Goal: Contribute content: Add original content to the website for others to see

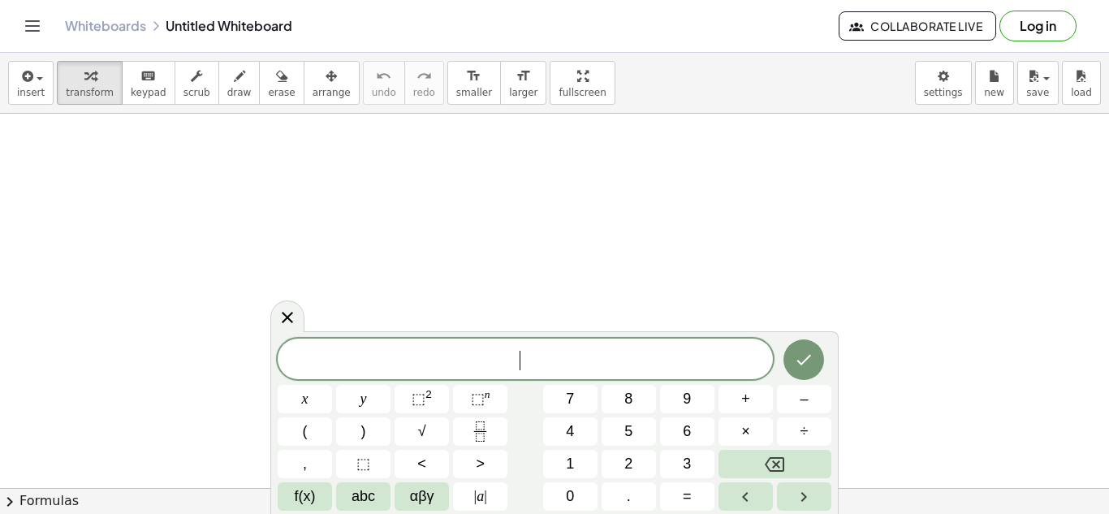
scroll to position [79, 0]
click at [19, 93] on span "insert" at bounding box center [31, 92] width 28 height 11
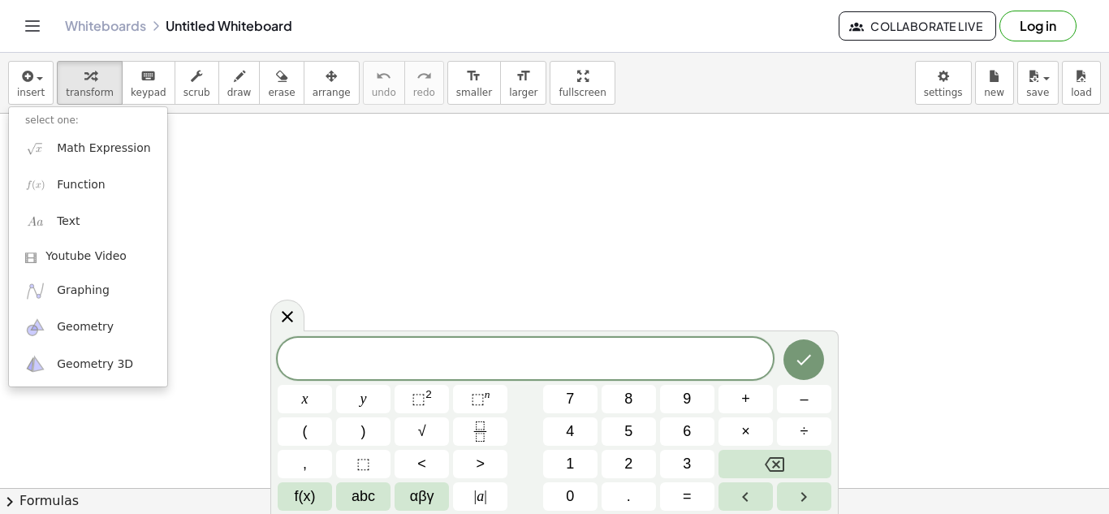
click at [436, 369] on span at bounding box center [525, 360] width 495 height 24
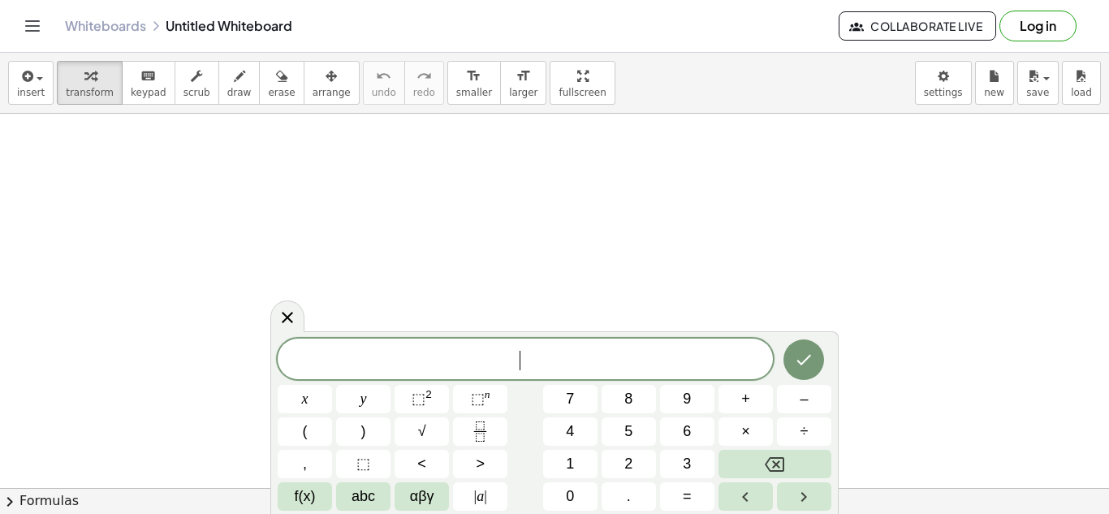
scroll to position [1, 0]
click at [40, 80] on div "button" at bounding box center [31, 75] width 28 height 19
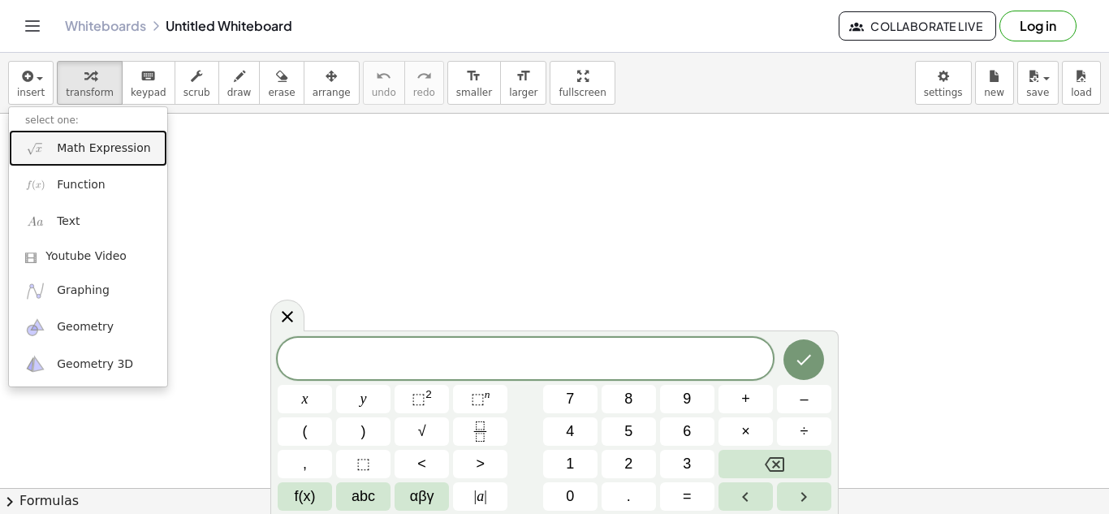
click at [104, 149] on span "Math Expression" at bounding box center [103, 148] width 93 height 16
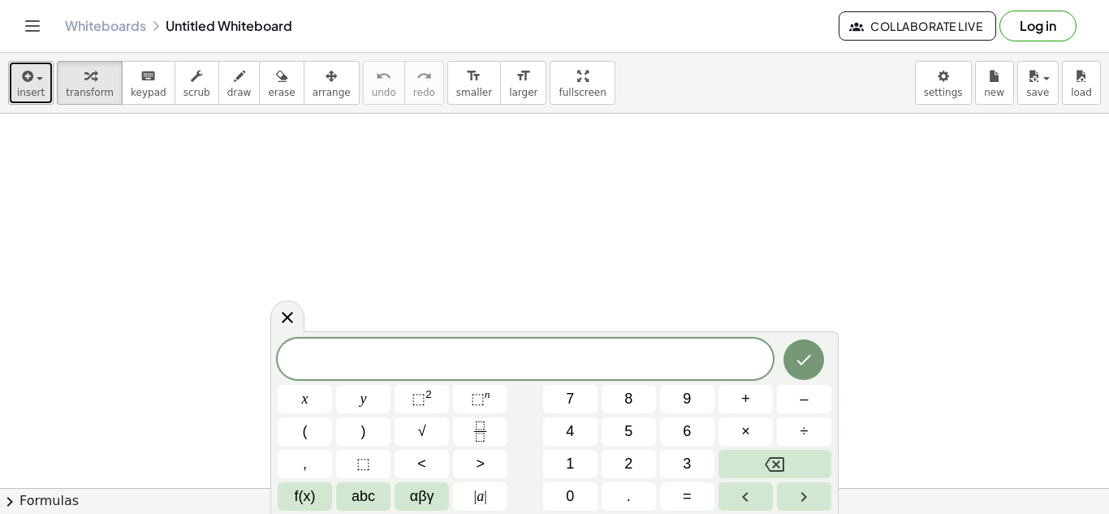
click at [28, 83] on icon "button" at bounding box center [26, 76] width 15 height 19
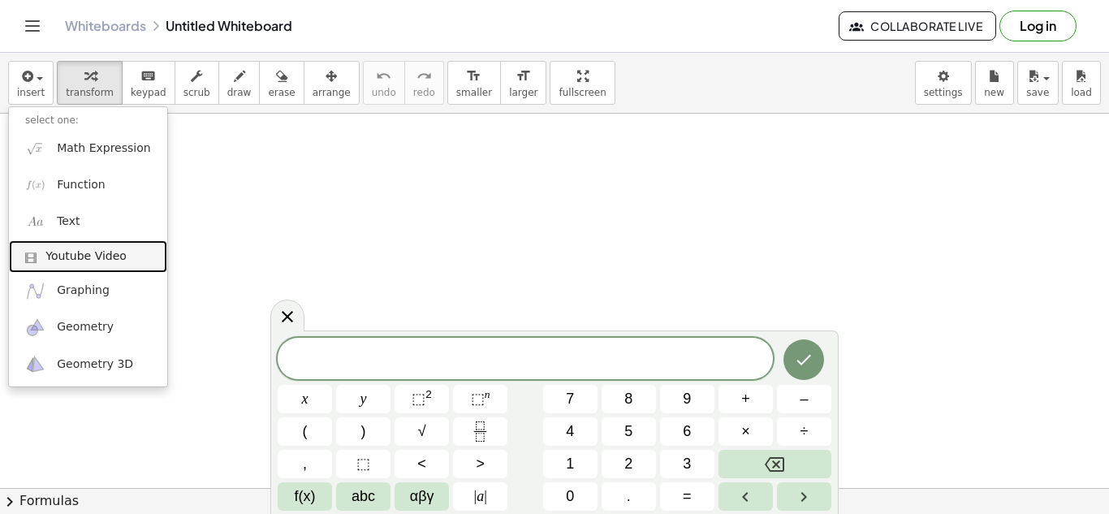
click at [38, 256] on span at bounding box center [35, 257] width 20 height 11
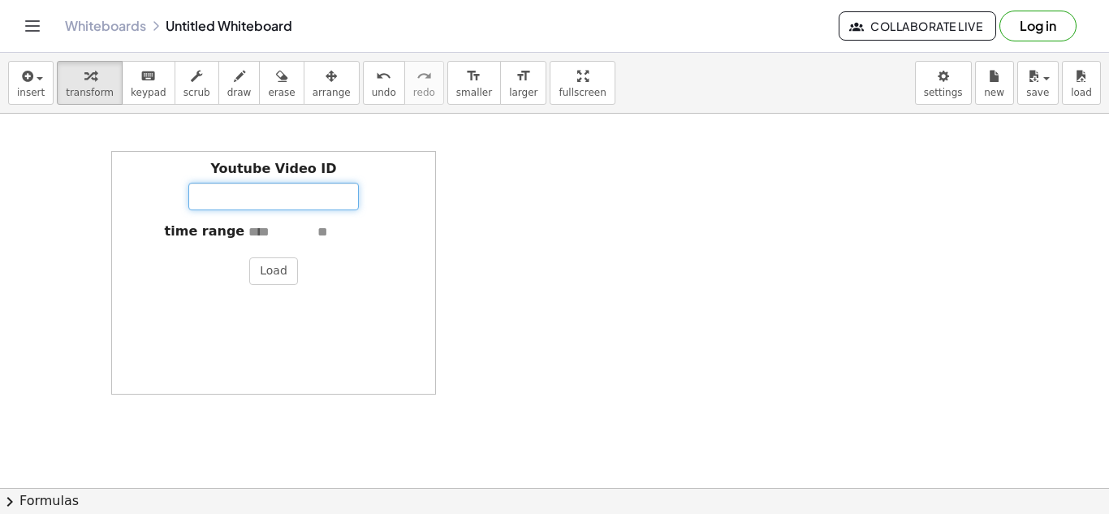
click at [252, 197] on input "Youtube Video ID" at bounding box center [273, 197] width 171 height 28
click at [47, 78] on button "insert" at bounding box center [30, 83] width 45 height 44
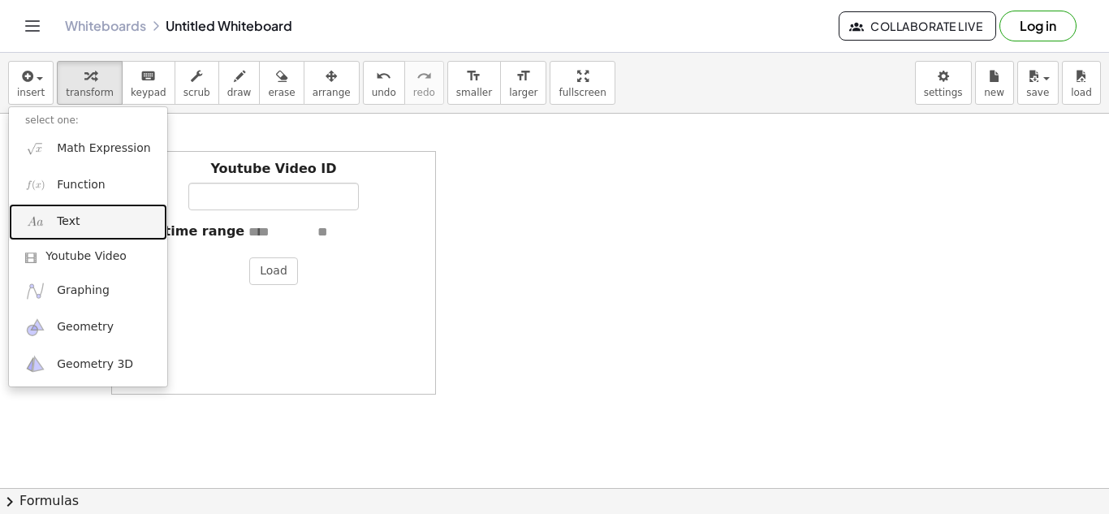
click at [60, 215] on span "Text" at bounding box center [68, 222] width 23 height 16
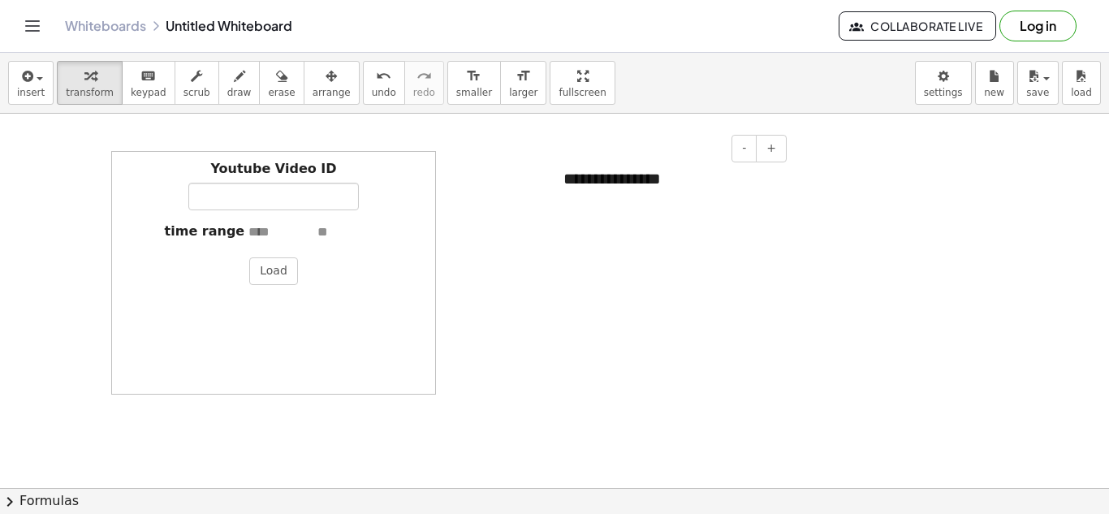
click at [650, 166] on div "**********" at bounding box center [669, 179] width 244 height 56
click at [43, 76] on button "insert" at bounding box center [30, 83] width 45 height 44
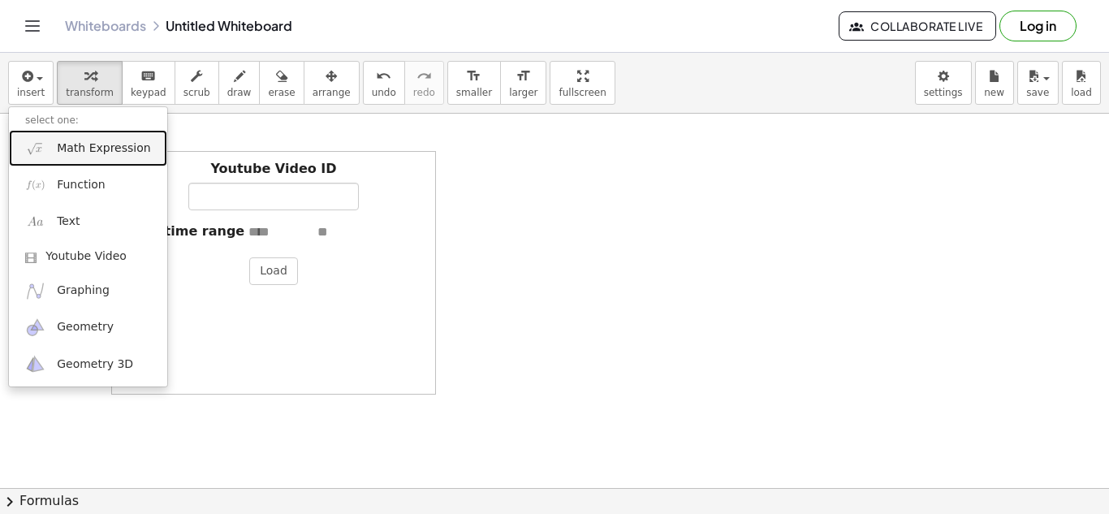
click at [62, 151] on span "Math Expression" at bounding box center [103, 148] width 93 height 16
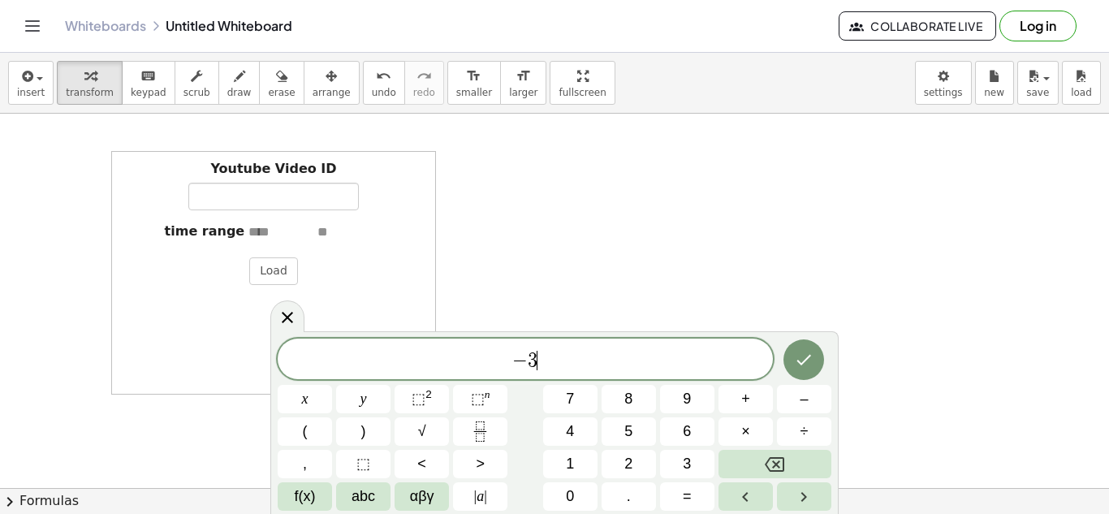
scroll to position [2, 0]
click at [815, 364] on button "Done" at bounding box center [804, 358] width 41 height 41
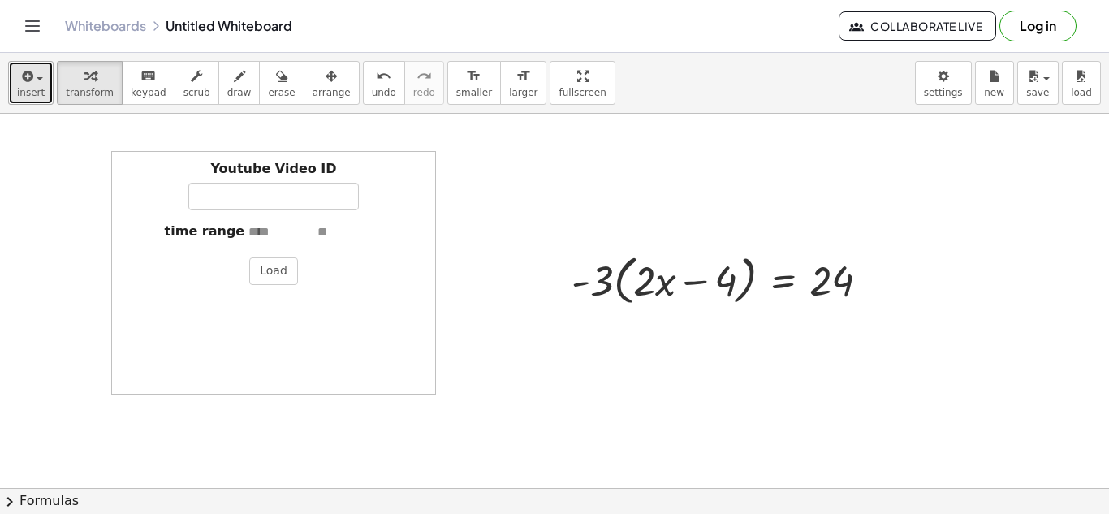
click at [28, 87] on span "insert" at bounding box center [31, 92] width 28 height 11
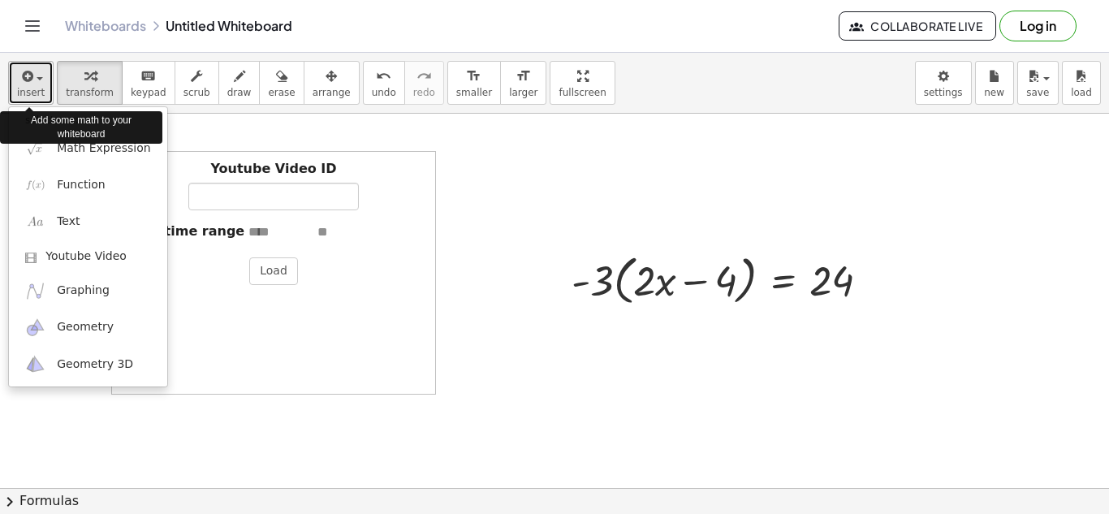
click at [37, 91] on span "insert" at bounding box center [31, 92] width 28 height 11
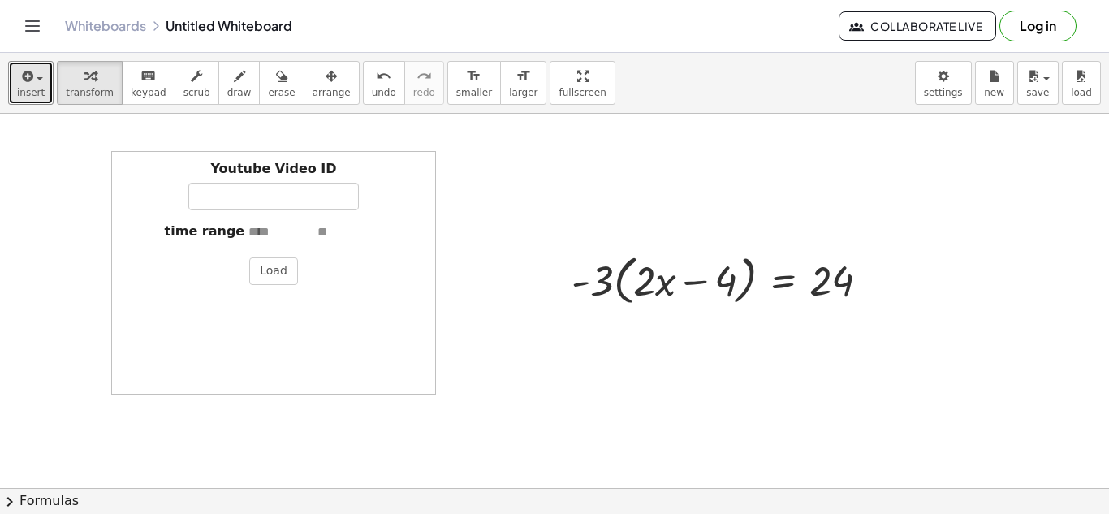
click at [97, 228] on div at bounding box center [554, 409] width 1109 height 749
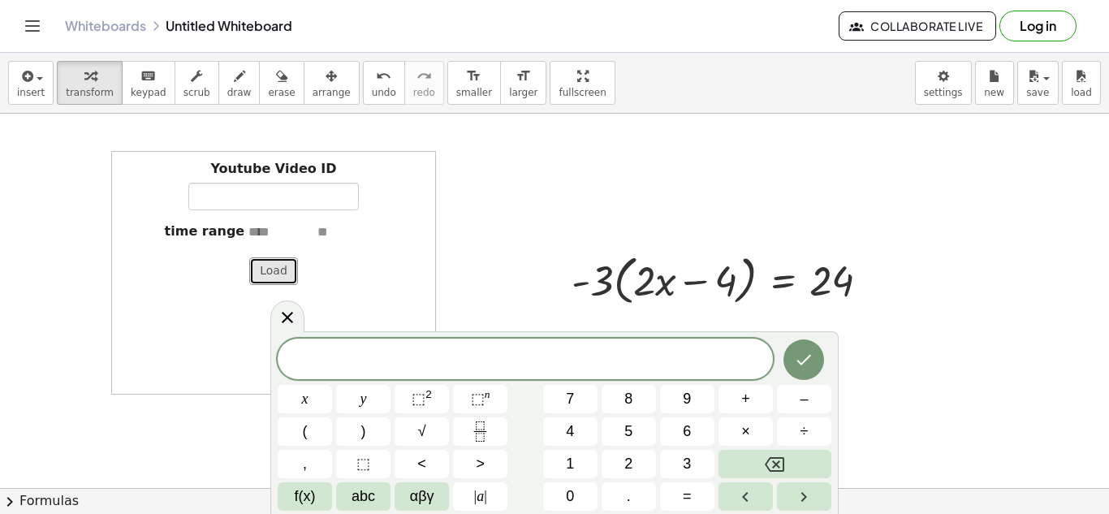
click at [266, 274] on button "Load" at bounding box center [273, 271] width 49 height 28
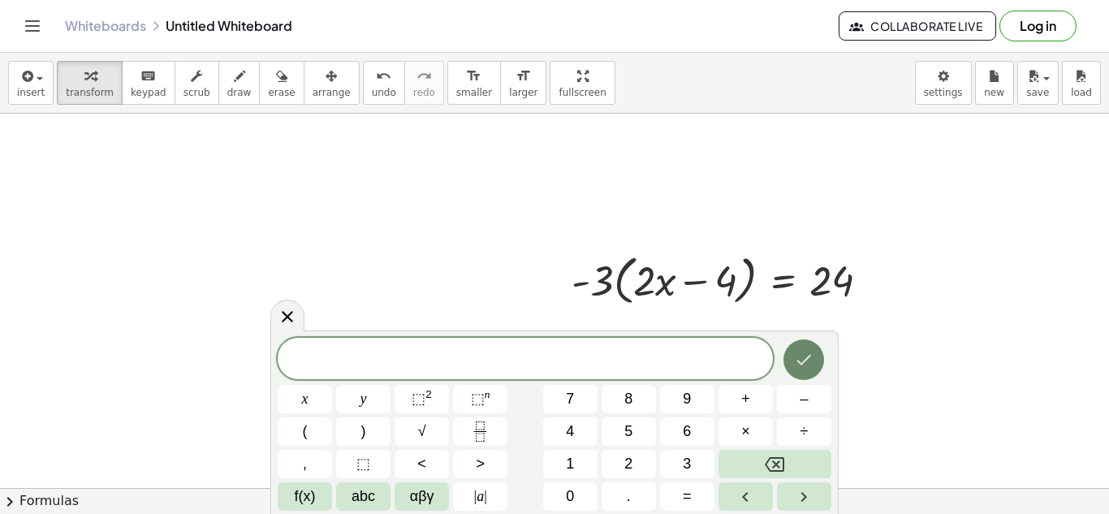
click at [805, 367] on icon "Done" at bounding box center [803, 359] width 19 height 19
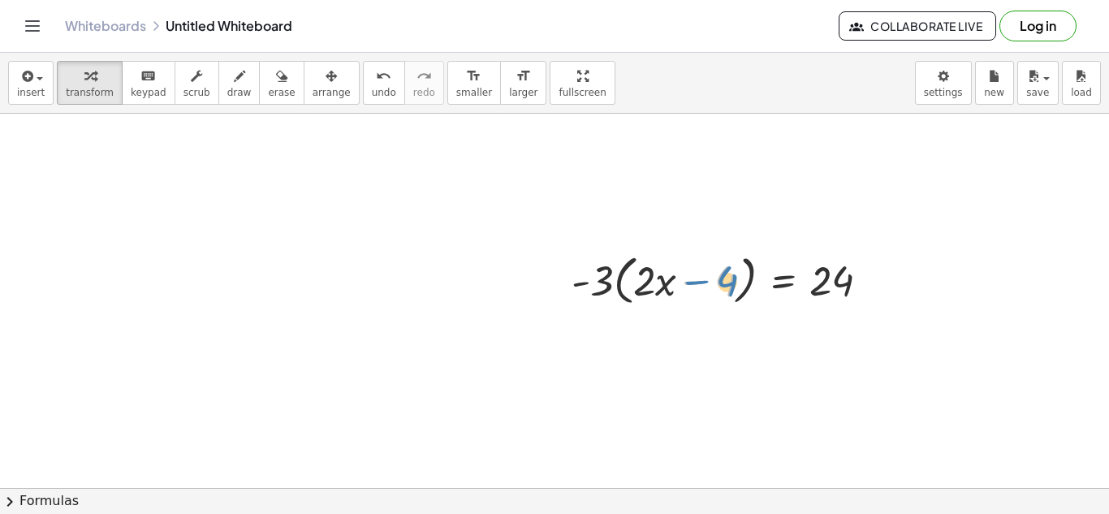
click at [731, 282] on div at bounding box center [727, 279] width 327 height 62
drag, startPoint x: 600, startPoint y: 279, endPoint x: 655, endPoint y: 281, distance: 54.5
click at [655, 281] on div at bounding box center [727, 279] width 327 height 62
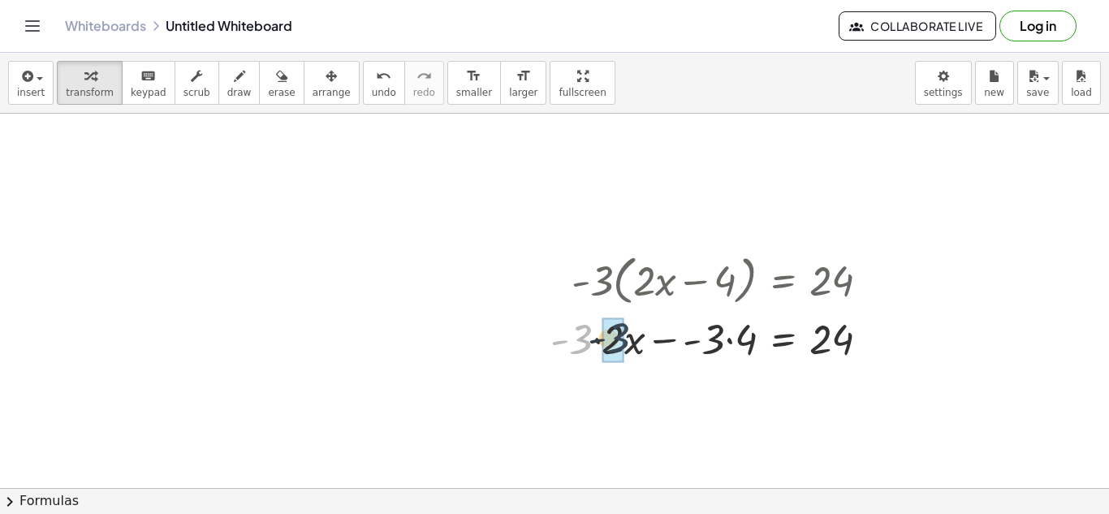
drag, startPoint x: 573, startPoint y: 345, endPoint x: 612, endPoint y: 343, distance: 39.9
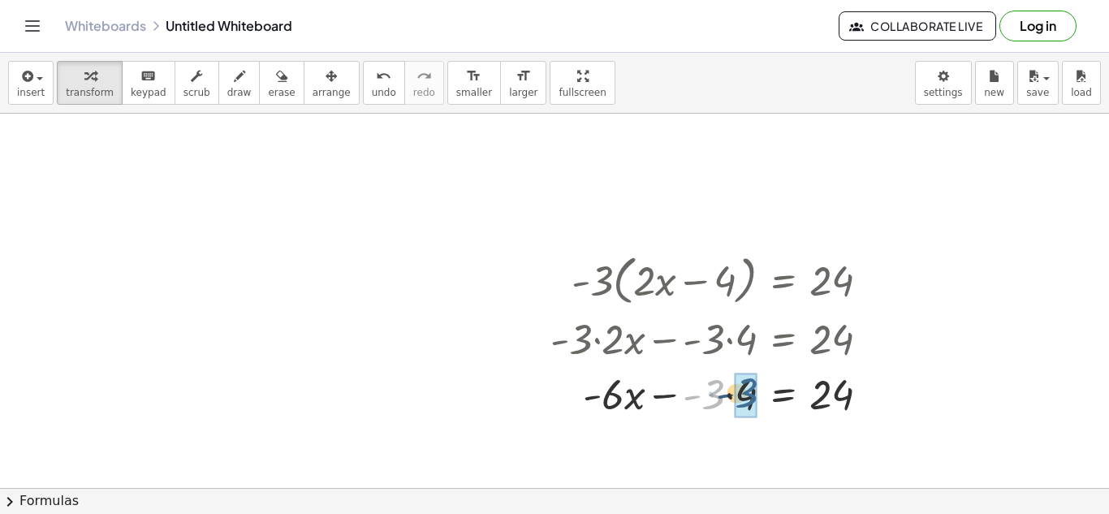
drag, startPoint x: 708, startPoint y: 395, endPoint x: 748, endPoint y: 390, distance: 40.1
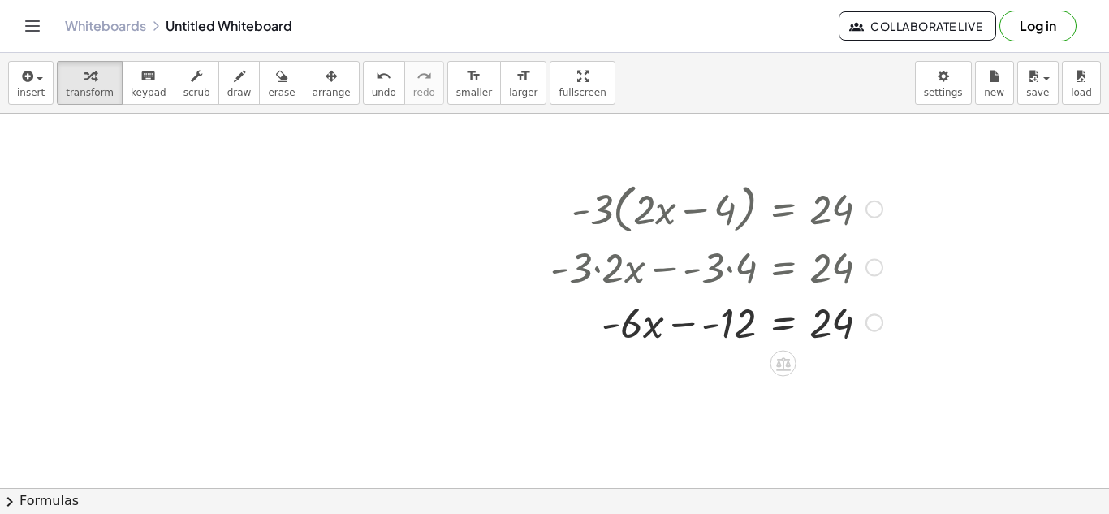
scroll to position [145, 0]
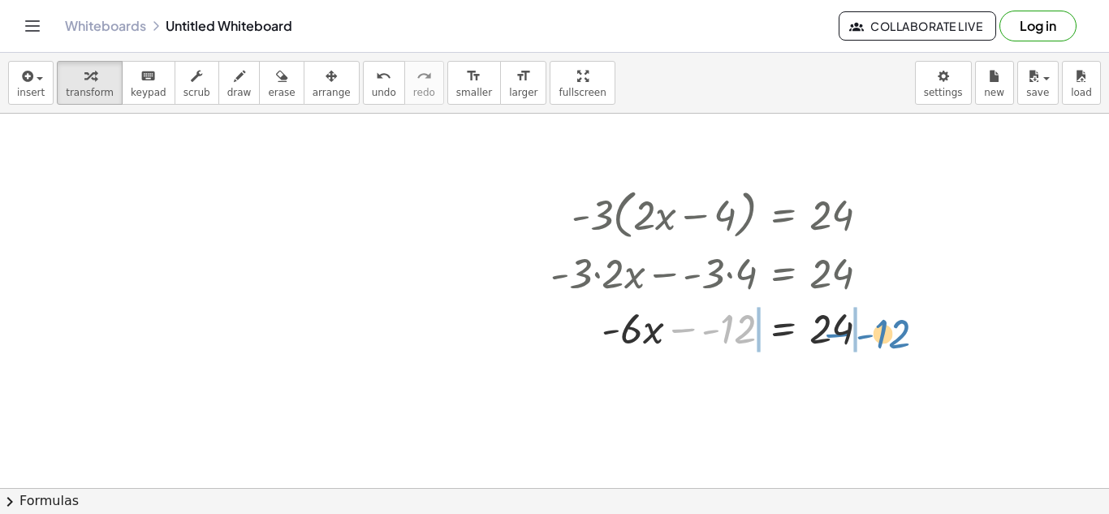
drag, startPoint x: 733, startPoint y: 328, endPoint x: 892, endPoint y: 333, distance: 159.2
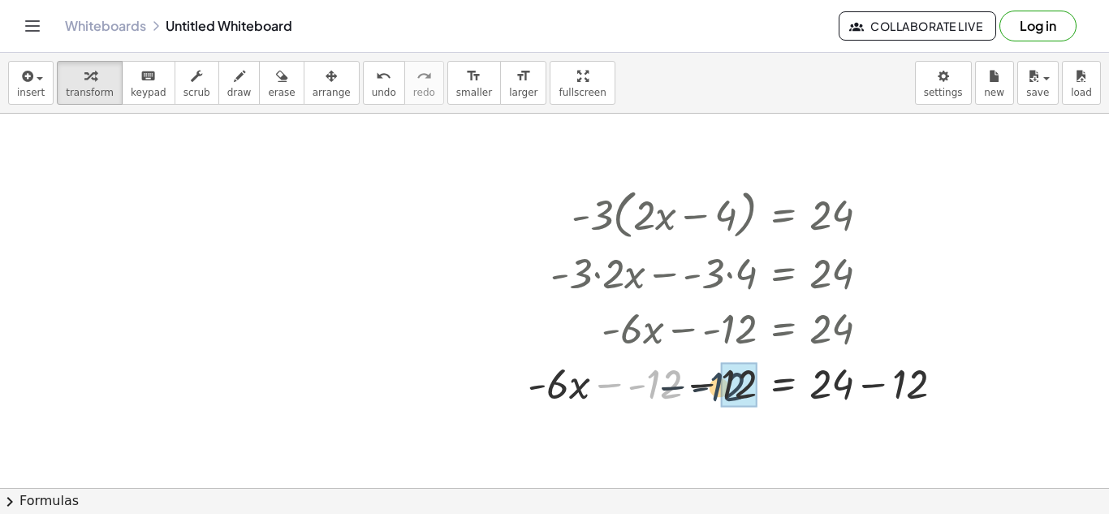
drag, startPoint x: 666, startPoint y: 381, endPoint x: 752, endPoint y: 381, distance: 86.1
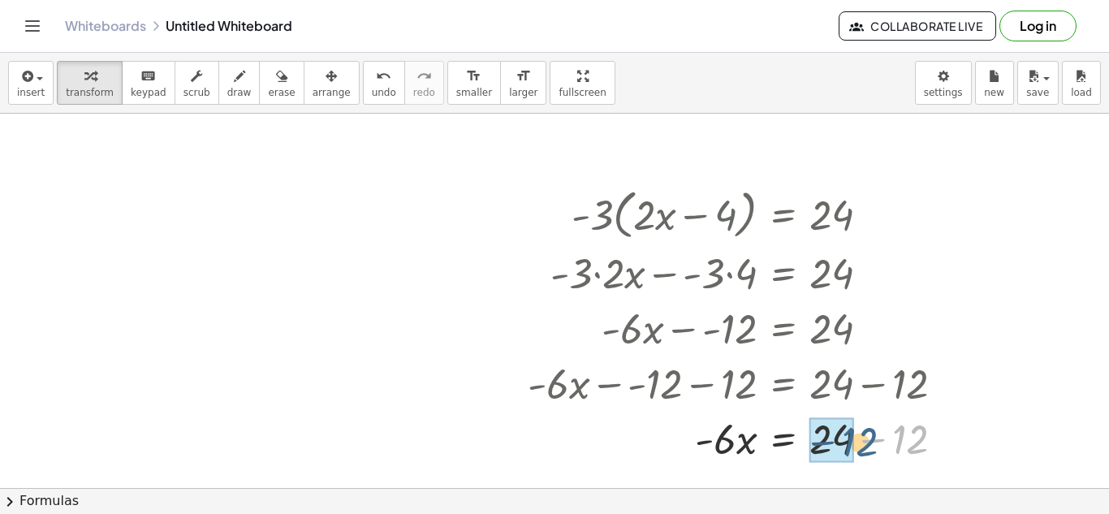
drag, startPoint x: 901, startPoint y: 436, endPoint x: 829, endPoint y: 439, distance: 71.5
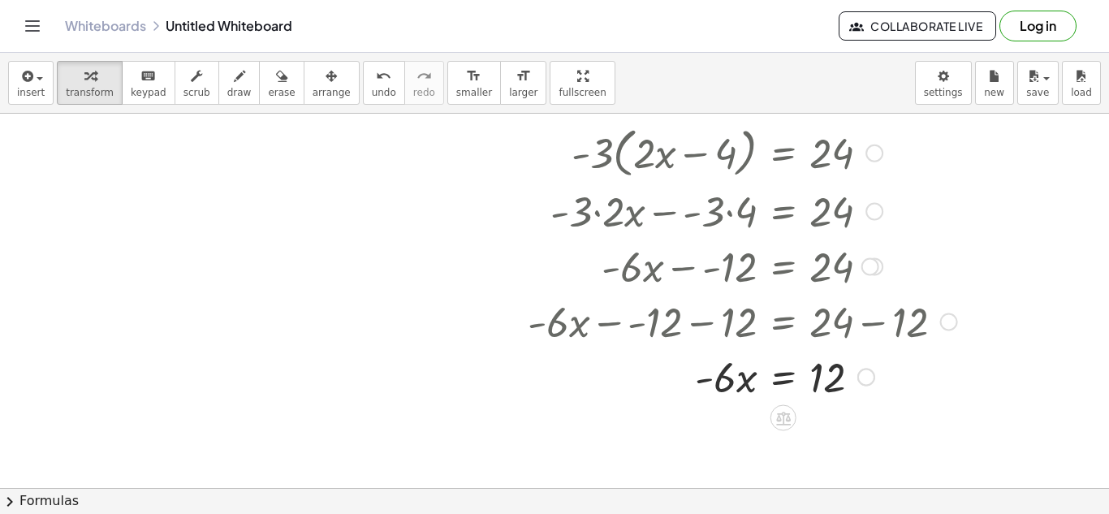
scroll to position [205, 0]
drag, startPoint x: 727, startPoint y: 383, endPoint x: 841, endPoint y: 423, distance: 121.2
click at [841, 423] on div "- + · - 3 · ( + · 2 · x − 4 ) = 24 + · - 3 · 2 · x − · - 3 · 4 = 24 + · - 6 · x…" at bounding box center [554, 282] width 1109 height 749
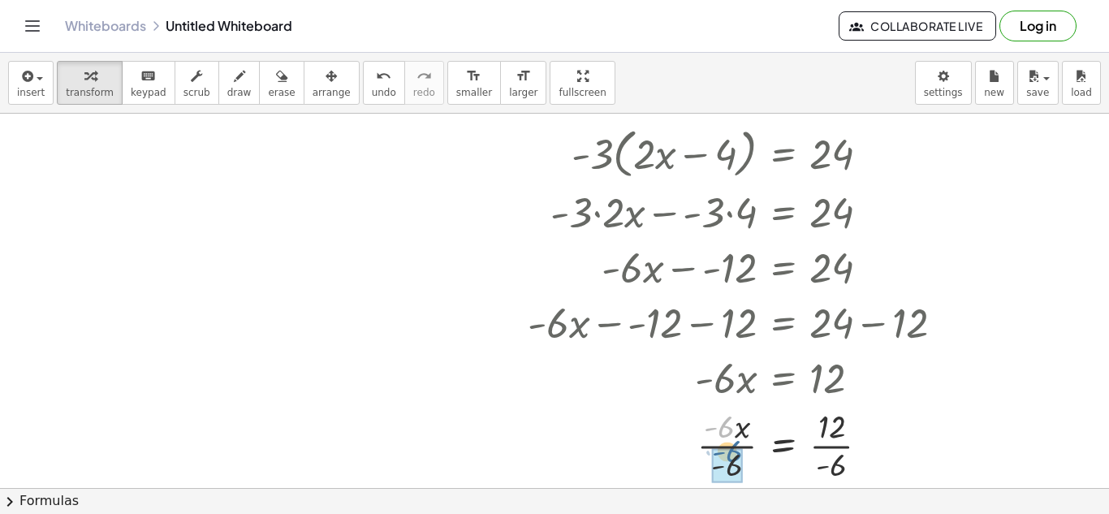
drag, startPoint x: 731, startPoint y: 421, endPoint x: 738, endPoint y: 445, distance: 25.4
click at [738, 445] on div at bounding box center [743, 444] width 446 height 81
drag, startPoint x: 819, startPoint y: 427, endPoint x: 825, endPoint y: 464, distance: 37.1
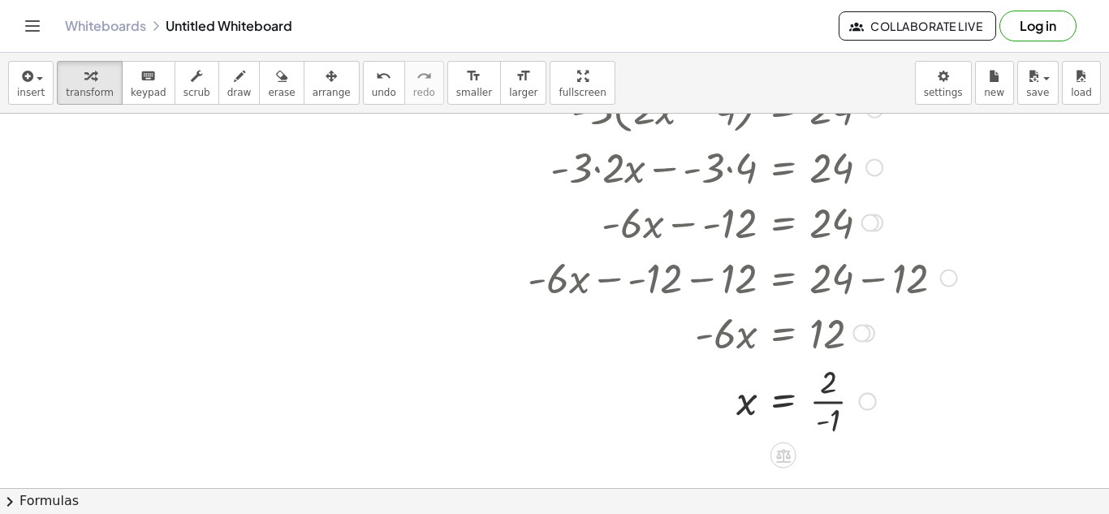
scroll to position [296, 0]
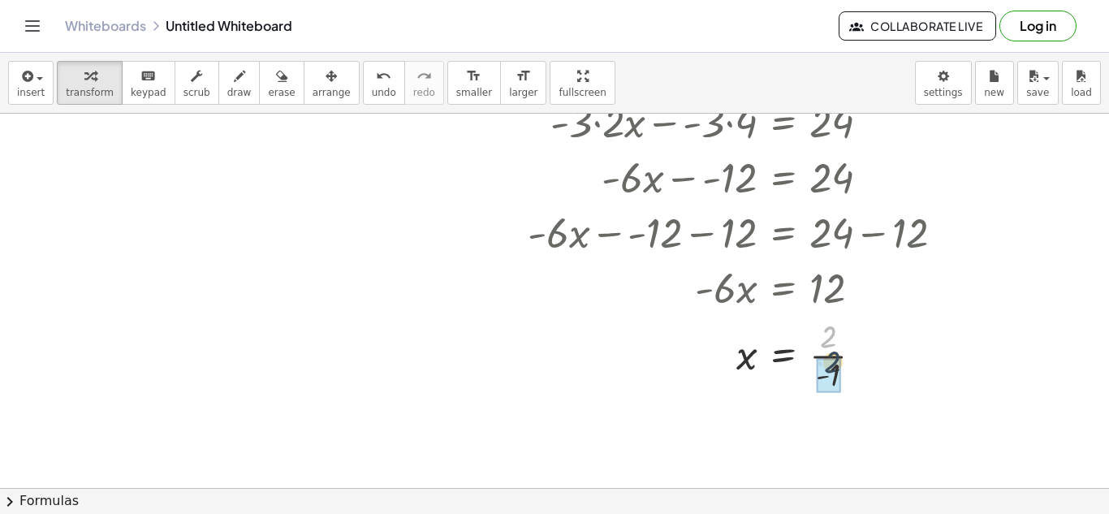
drag, startPoint x: 827, startPoint y: 337, endPoint x: 832, endPoint y: 365, distance: 28.8
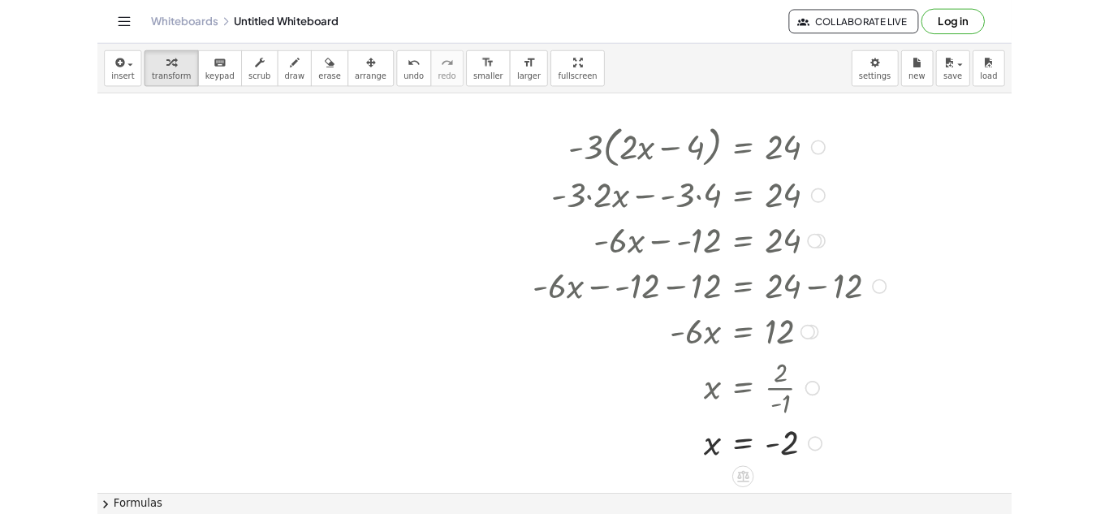
scroll to position [178, 0]
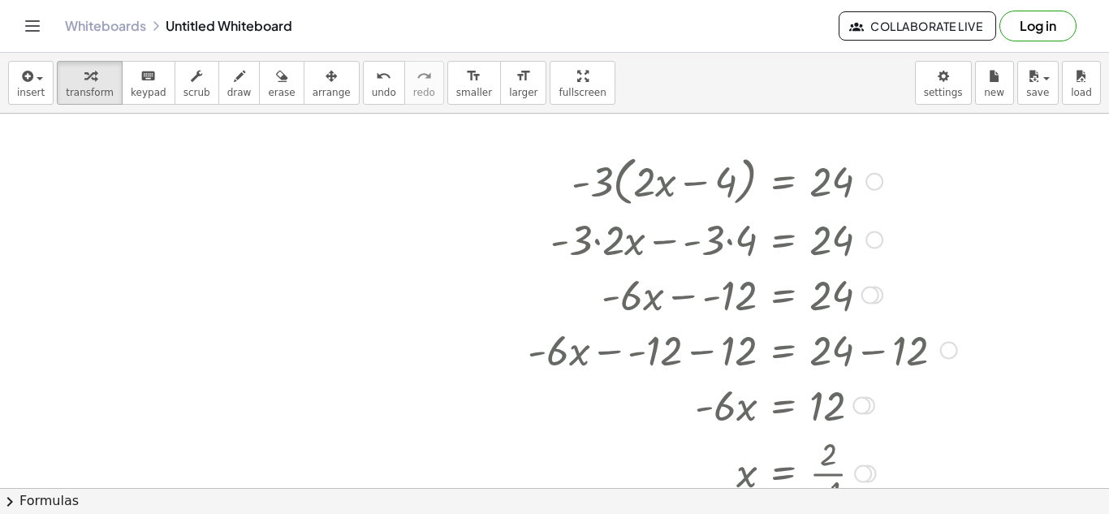
click at [615, 166] on div at bounding box center [743, 180] width 446 height 62
click at [326, 79] on icon "button" at bounding box center [331, 76] width 11 height 19
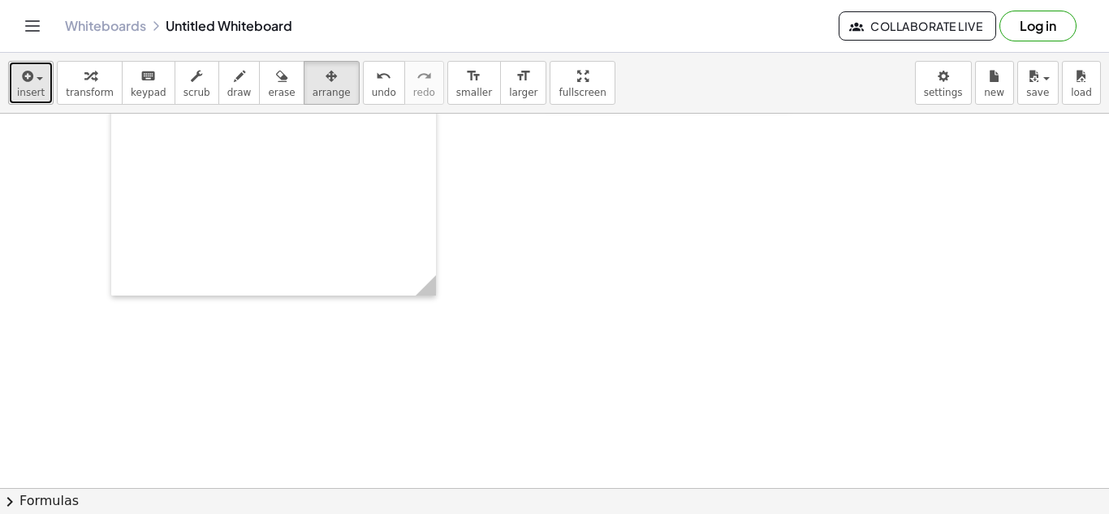
click at [33, 98] on button "insert" at bounding box center [30, 83] width 45 height 44
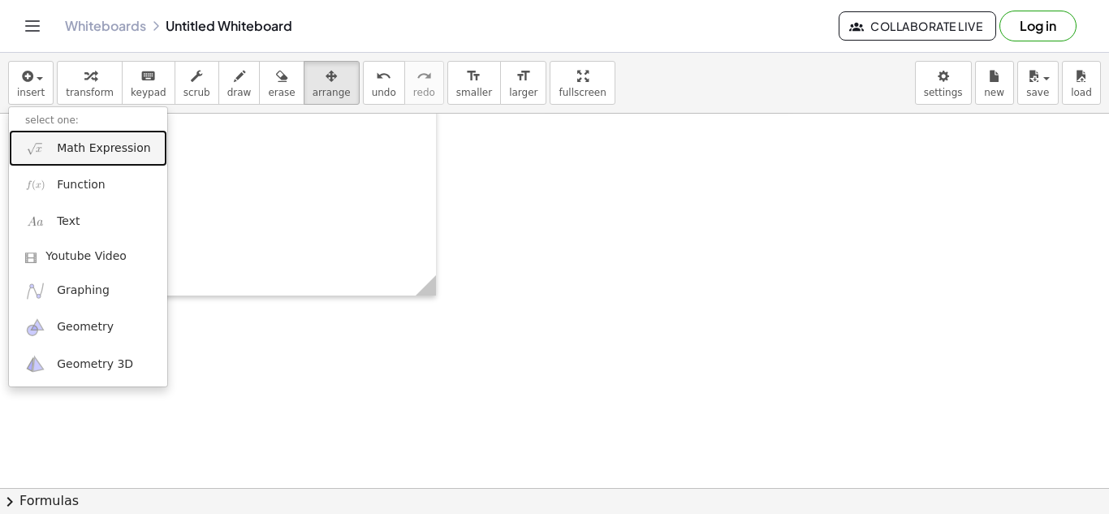
click at [101, 155] on span "Math Expression" at bounding box center [103, 148] width 93 height 16
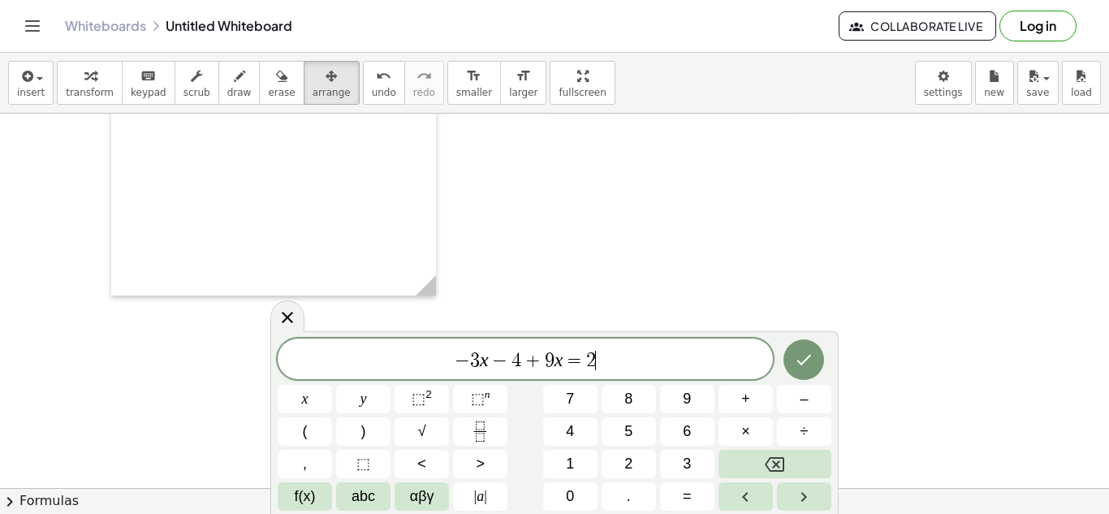
scroll to position [11, 0]
click at [807, 350] on icon "Done" at bounding box center [803, 359] width 19 height 19
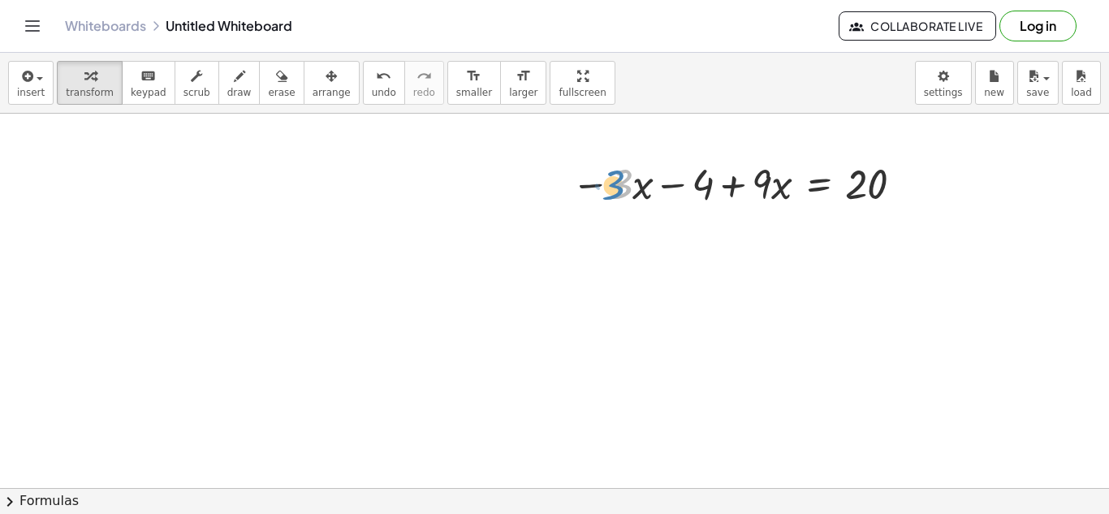
click at [608, 188] on div at bounding box center [741, 182] width 354 height 55
click at [639, 193] on div at bounding box center [741, 182] width 354 height 55
drag, startPoint x: 623, startPoint y: 188, endPoint x: 773, endPoint y: 190, distance: 150.3
click at [773, 190] on div at bounding box center [741, 182] width 354 height 55
drag, startPoint x: 767, startPoint y: 186, endPoint x: 628, endPoint y: 197, distance: 139.3
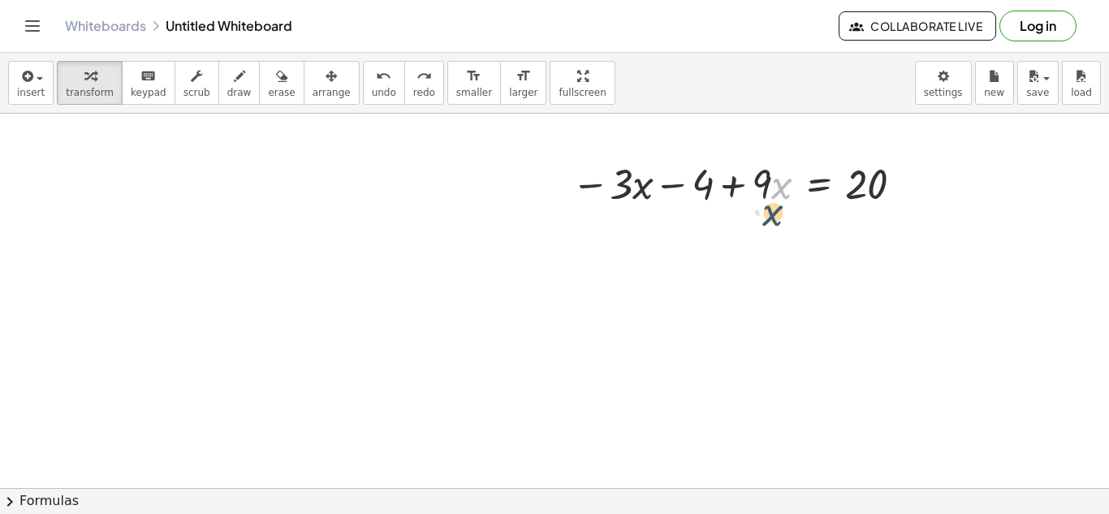
drag, startPoint x: 783, startPoint y: 188, endPoint x: 772, endPoint y: 212, distance: 26.6
drag, startPoint x: 785, startPoint y: 191, endPoint x: 637, endPoint y: 184, distance: 148.0
drag, startPoint x: 781, startPoint y: 191, endPoint x: 620, endPoint y: 193, distance: 161.6
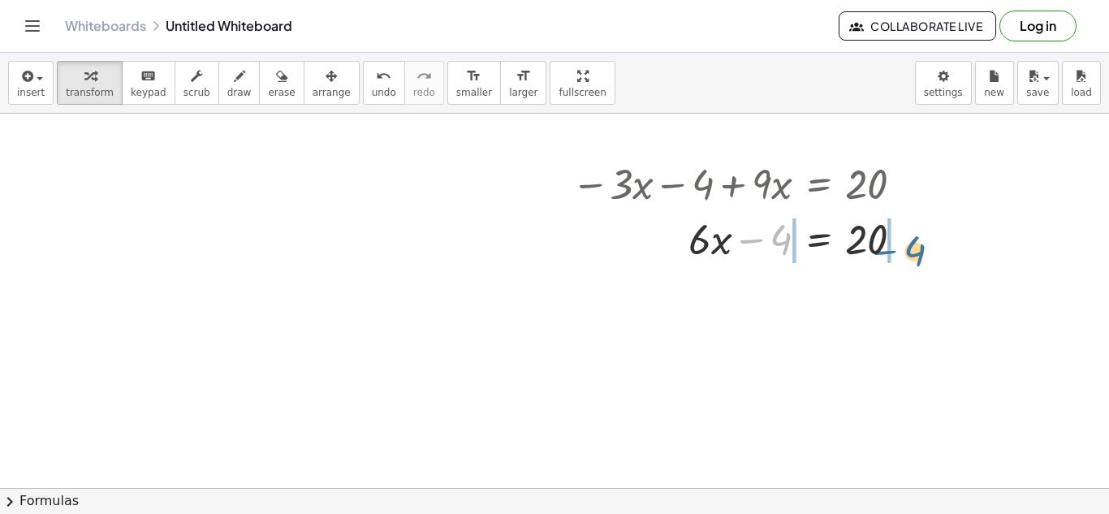
drag, startPoint x: 779, startPoint y: 235, endPoint x: 914, endPoint y: 242, distance: 135.8
click at [914, 242] on div at bounding box center [744, 237] width 361 height 55
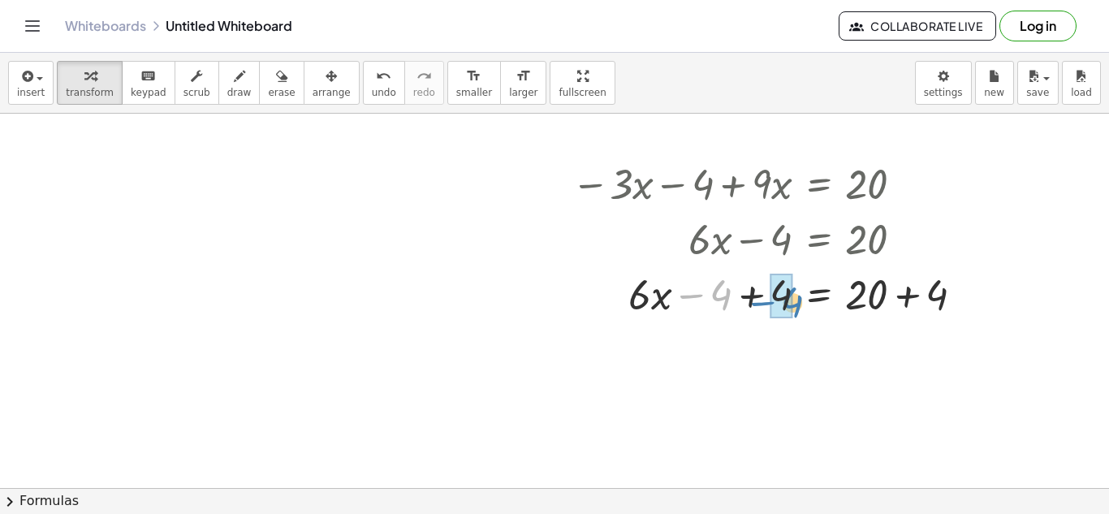
drag, startPoint x: 725, startPoint y: 287, endPoint x: 796, endPoint y: 294, distance: 70.9
click at [796, 294] on div at bounding box center [774, 293] width 421 height 55
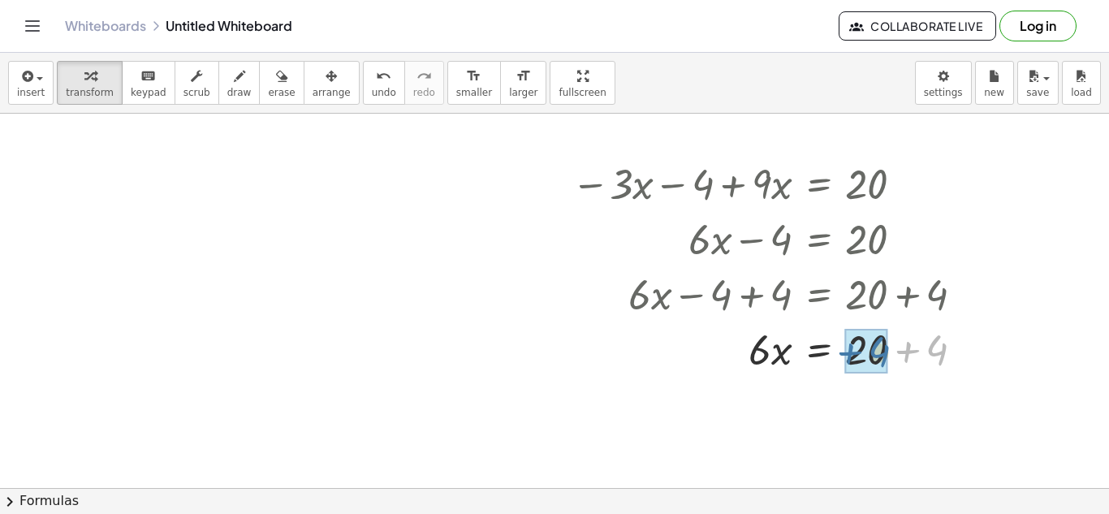
drag, startPoint x: 935, startPoint y: 344, endPoint x: 875, endPoint y: 347, distance: 61.0
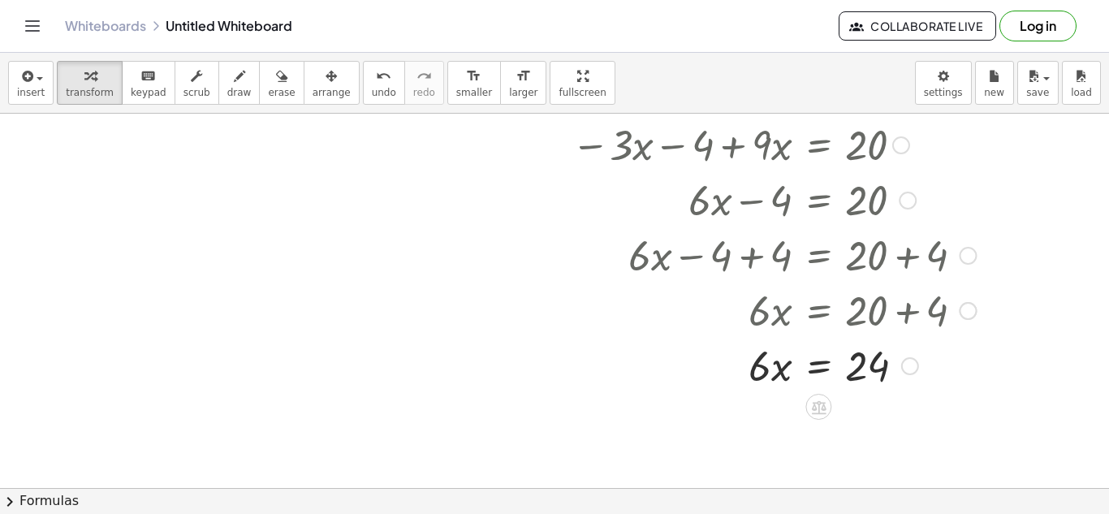
scroll to position [214, 0]
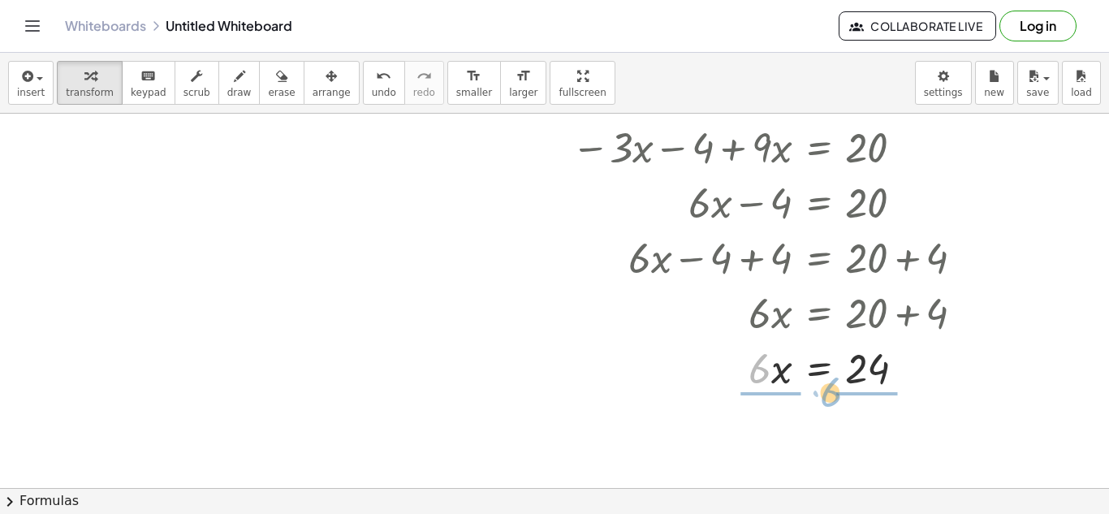
drag, startPoint x: 760, startPoint y: 371, endPoint x: 856, endPoint y: 400, distance: 100.2
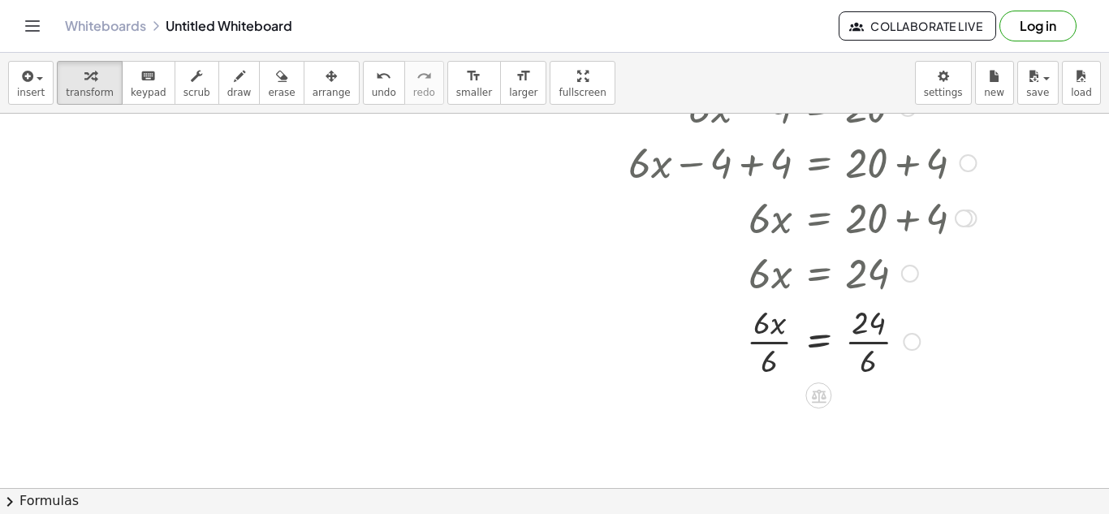
scroll to position [309, 0]
drag, startPoint x: 766, startPoint y: 323, endPoint x: 771, endPoint y: 362, distance: 39.3
drag, startPoint x: 862, startPoint y: 399, endPoint x: 866, endPoint y: 453, distance: 54.6
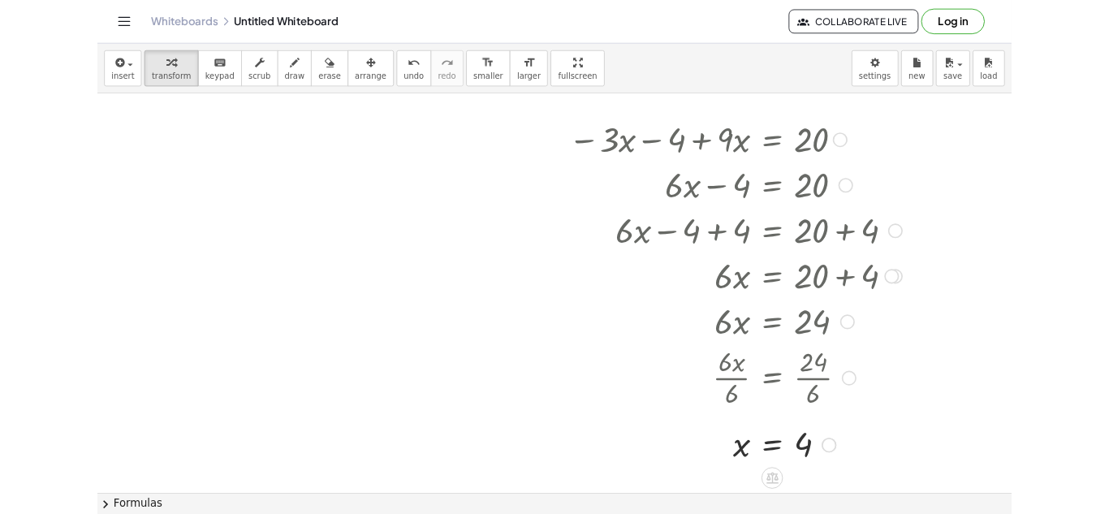
scroll to position [195, 0]
